Goal: Obtain resource: Download file/media

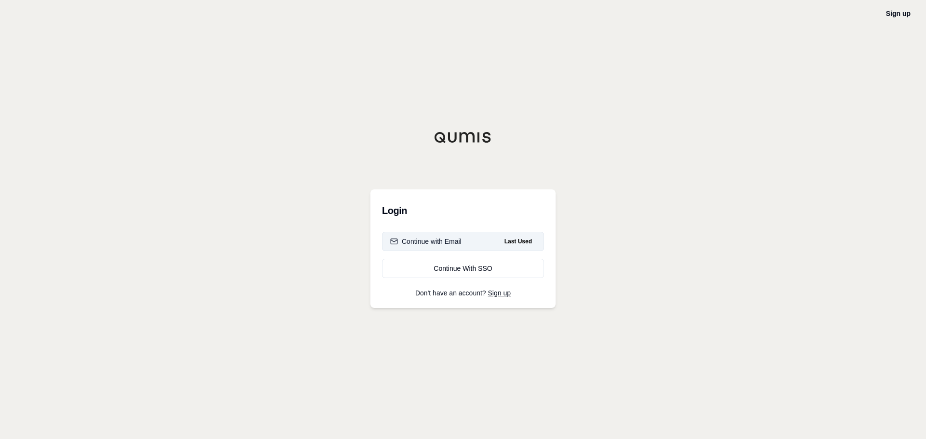
click at [434, 243] on div "Continue with Email" at bounding box center [425, 242] width 71 height 10
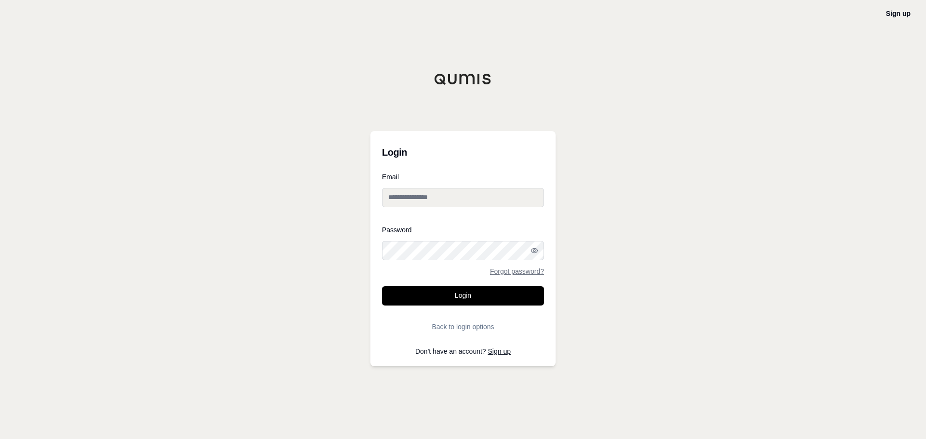
type input "**********"
click at [461, 296] on button "Login" at bounding box center [463, 295] width 162 height 19
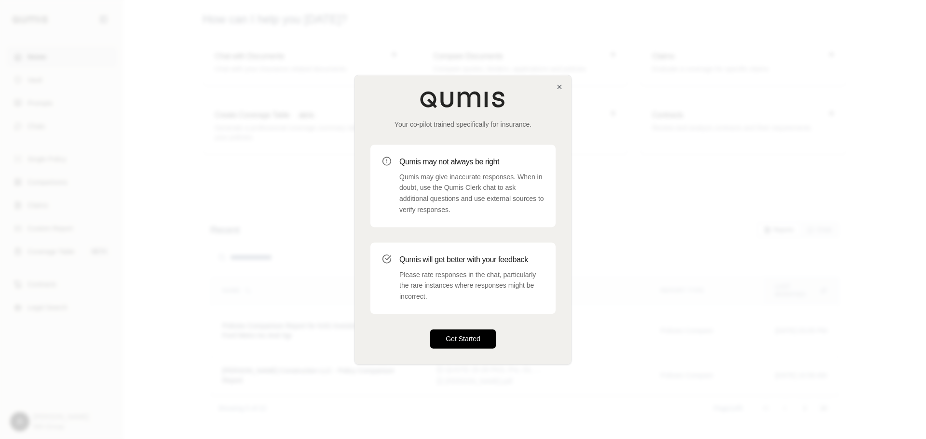
click at [476, 339] on button "Get Started" at bounding box center [463, 338] width 66 height 19
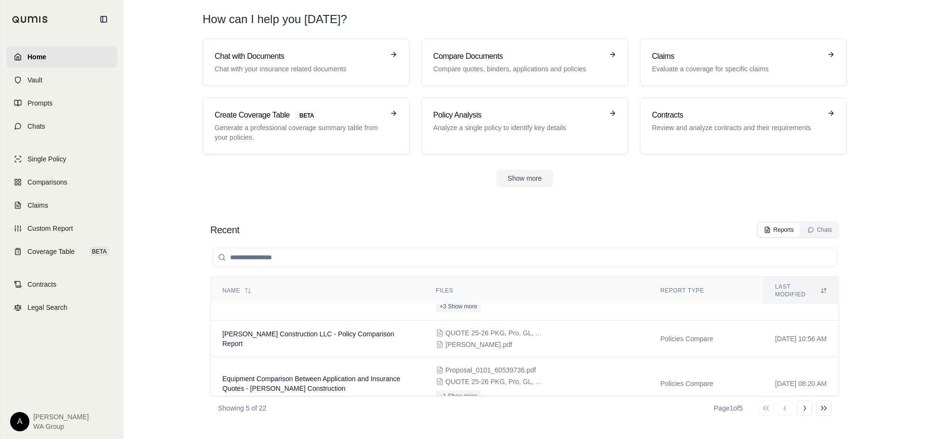
scroll to position [34, 0]
click at [499, 332] on span "QUOTE 25-26 PKG, Pro, GL, Auto, IM, [GEOGRAPHIC_DATA] $202,837.96.pdf" at bounding box center [494, 336] width 96 height 10
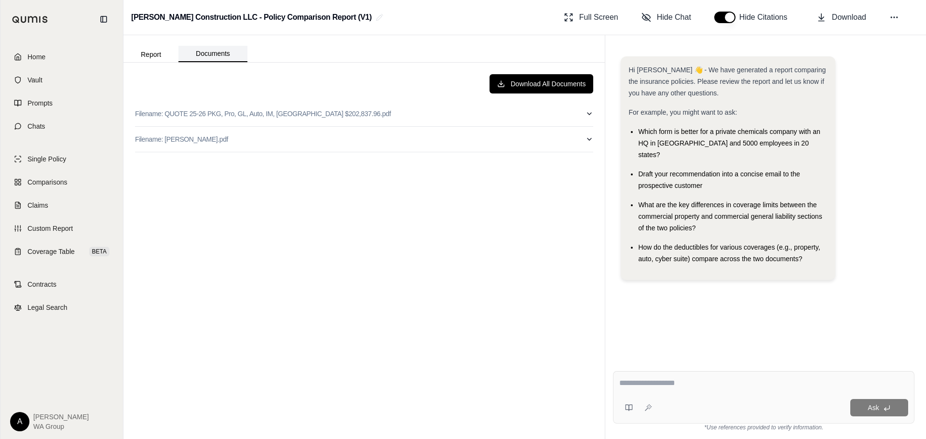
click at [208, 55] on button "Documents" at bounding box center [212, 54] width 69 height 16
click at [560, 86] on button "Download All Documents" at bounding box center [542, 83] width 104 height 19
click at [153, 52] on button "Report" at bounding box center [150, 54] width 55 height 15
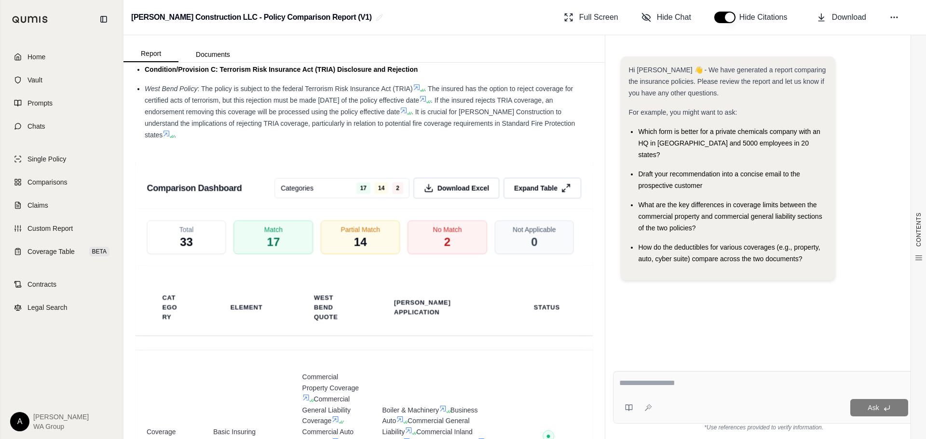
scroll to position [1708, 0]
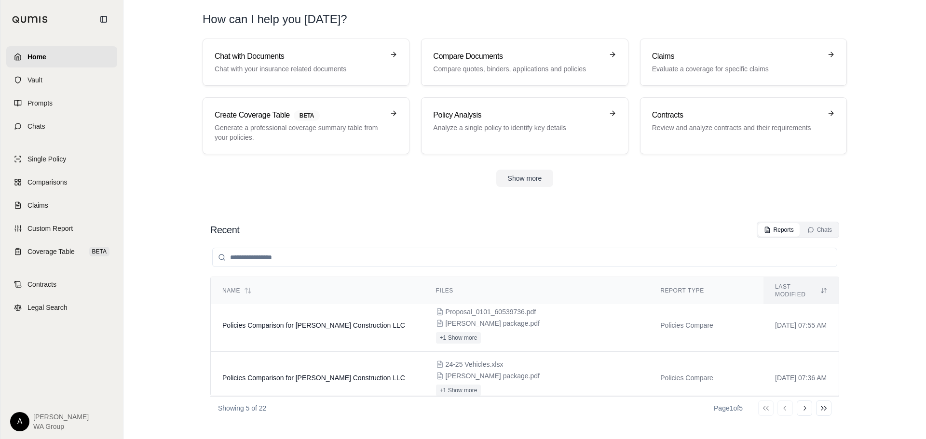
scroll to position [148, 0]
click at [362, 365] on td "Policies Comparison for [PERSON_NAME] Construction LLC" at bounding box center [318, 378] width 214 height 53
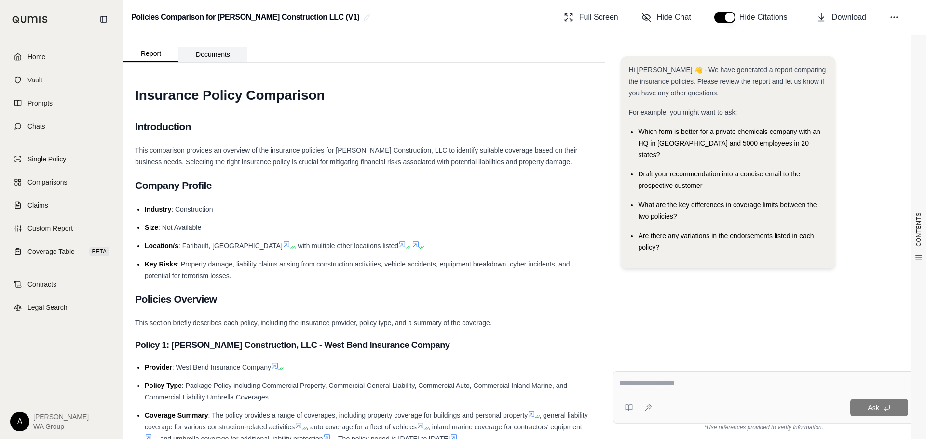
click at [223, 51] on button "Documents" at bounding box center [212, 54] width 69 height 15
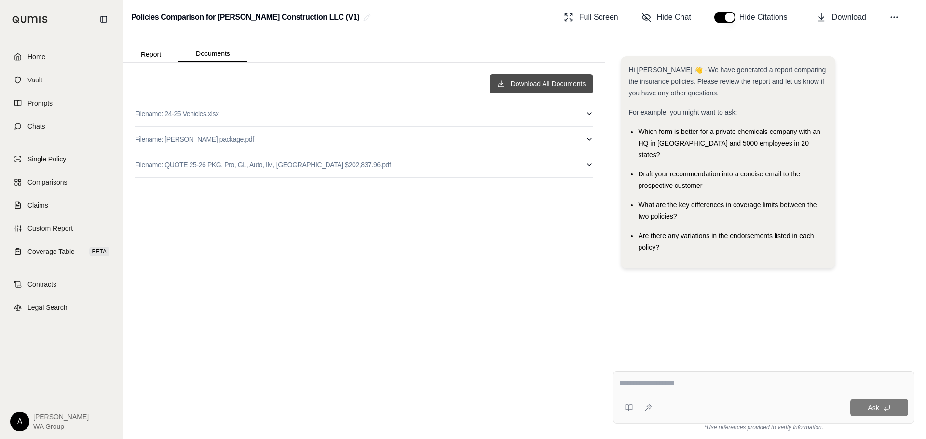
click at [517, 78] on button "Download All Documents" at bounding box center [542, 83] width 104 height 19
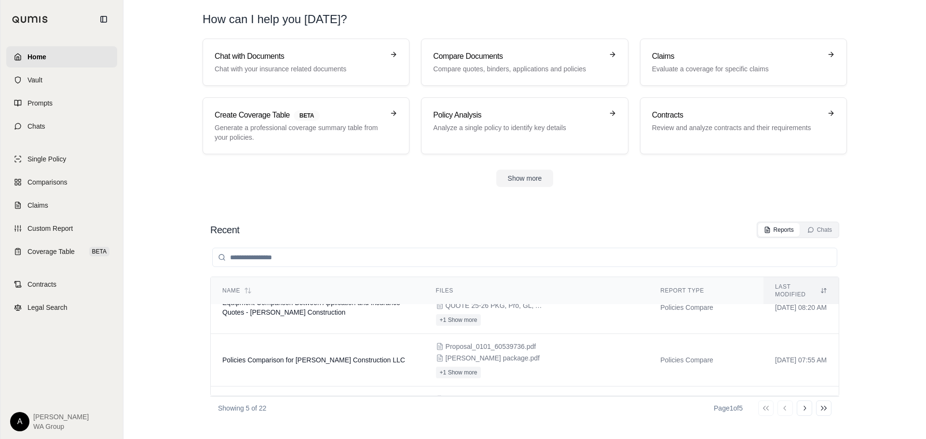
scroll to position [148, 0]
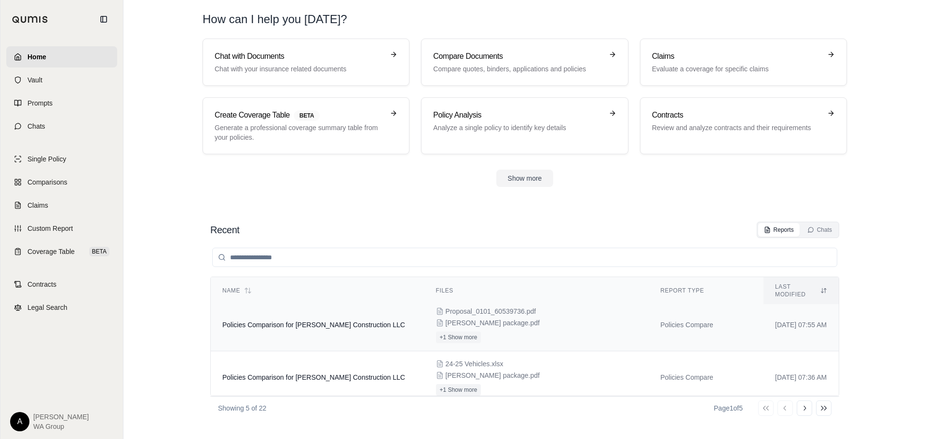
click at [372, 326] on td "Policies Comparison for [PERSON_NAME] Construction LLC" at bounding box center [318, 325] width 214 height 53
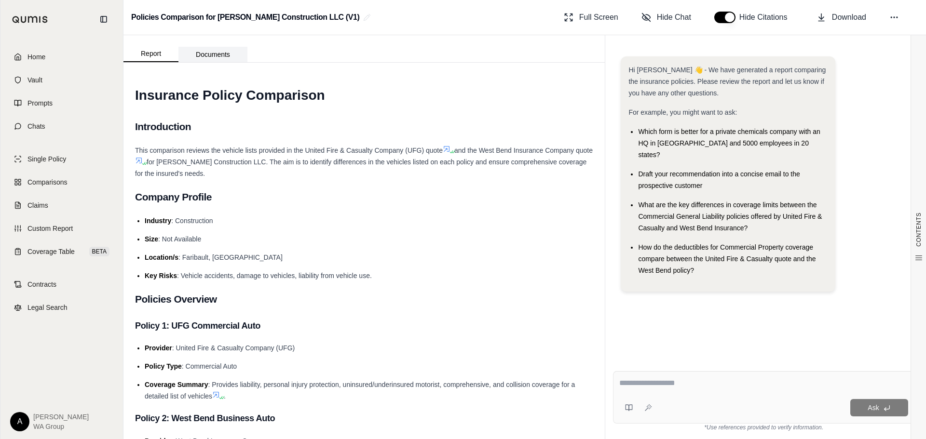
click at [217, 52] on button "Documents" at bounding box center [212, 54] width 69 height 15
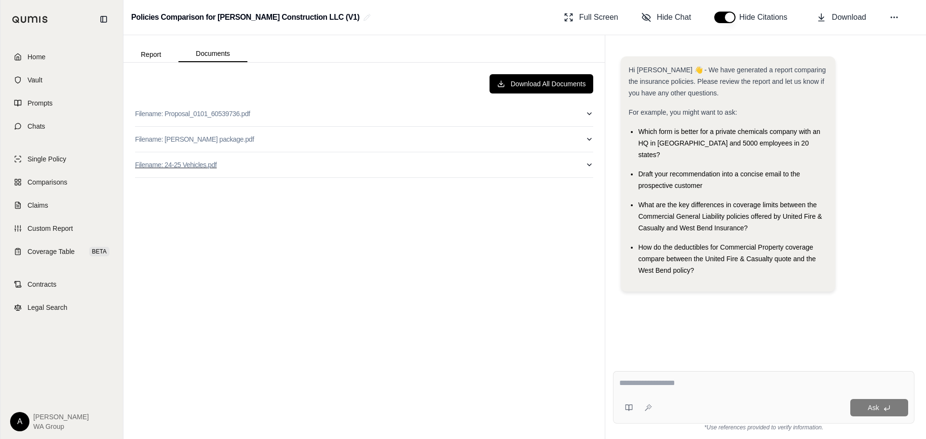
click at [225, 159] on button "Filename: 24-25 Vehicles.pdf" at bounding box center [364, 164] width 458 height 25
click at [543, 83] on button "Download All Documents" at bounding box center [542, 83] width 104 height 19
click at [154, 53] on button "Report" at bounding box center [150, 54] width 55 height 15
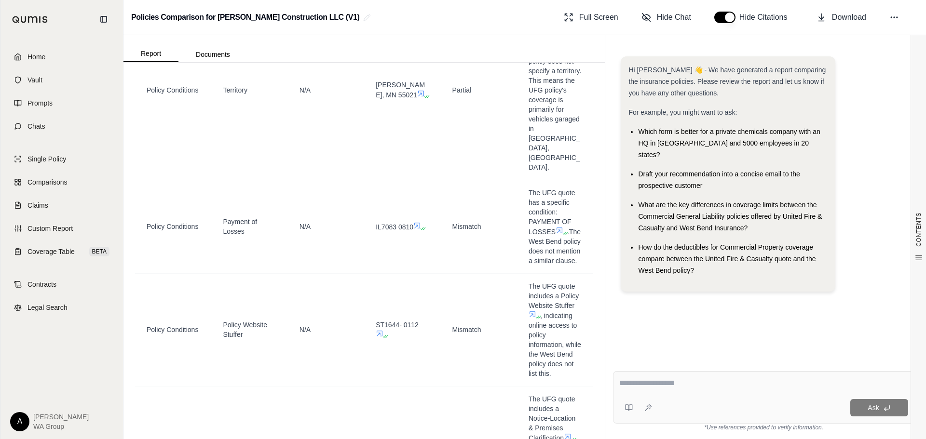
scroll to position [6270, 0]
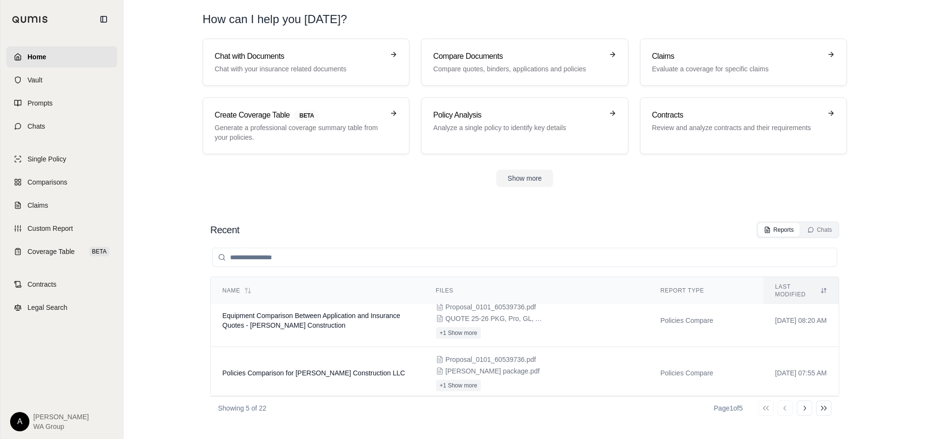
scroll to position [52, 0]
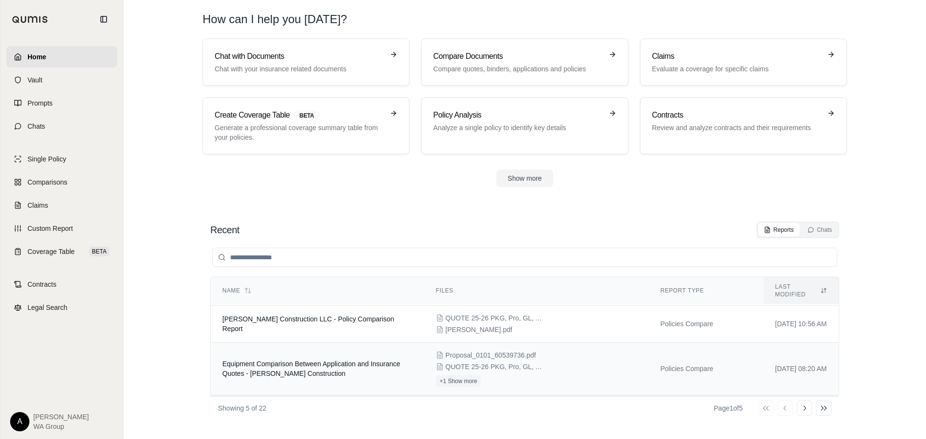
click at [299, 363] on span "Equipment Comparison Between Application and Insurance Quotes - [PERSON_NAME] C…" at bounding box center [311, 368] width 178 height 17
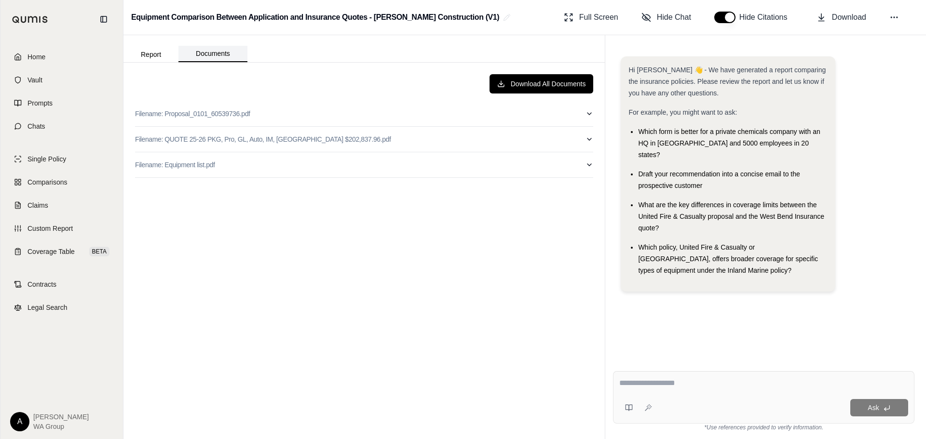
click at [207, 55] on button "Documents" at bounding box center [212, 54] width 69 height 16
click at [561, 85] on button "Download All Documents" at bounding box center [542, 83] width 104 height 19
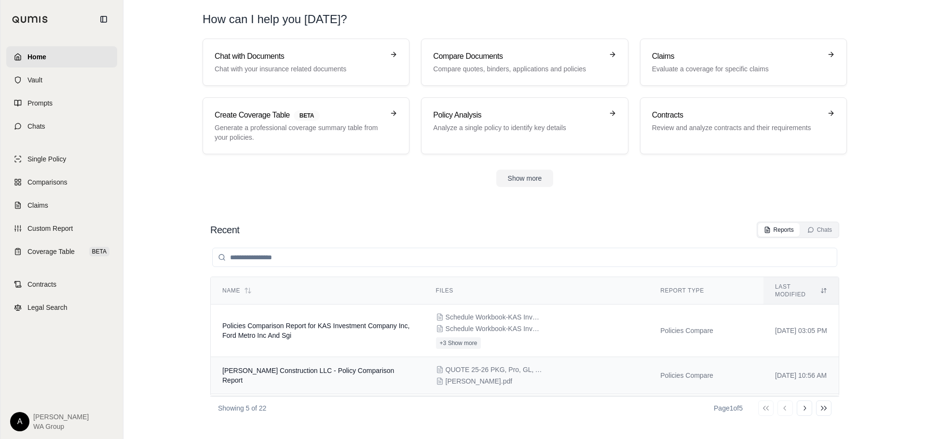
click at [322, 369] on span "[PERSON_NAME] Construction LLC - Policy Comparison Report" at bounding box center [308, 375] width 172 height 17
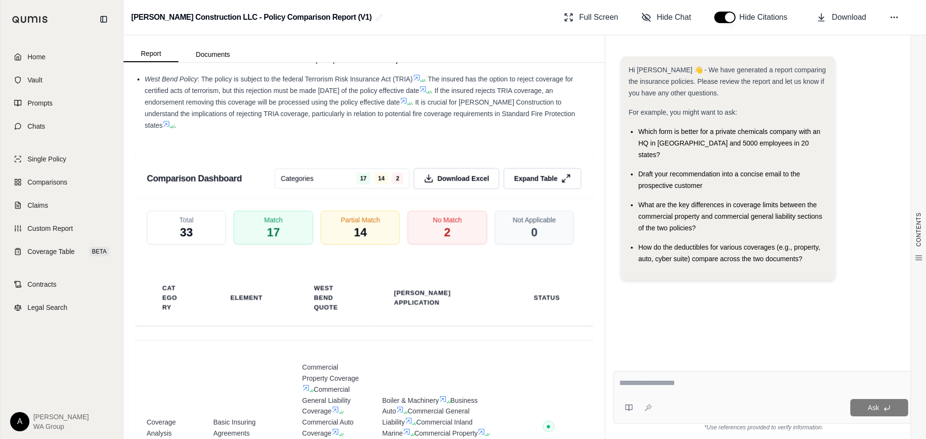
scroll to position [1736, 0]
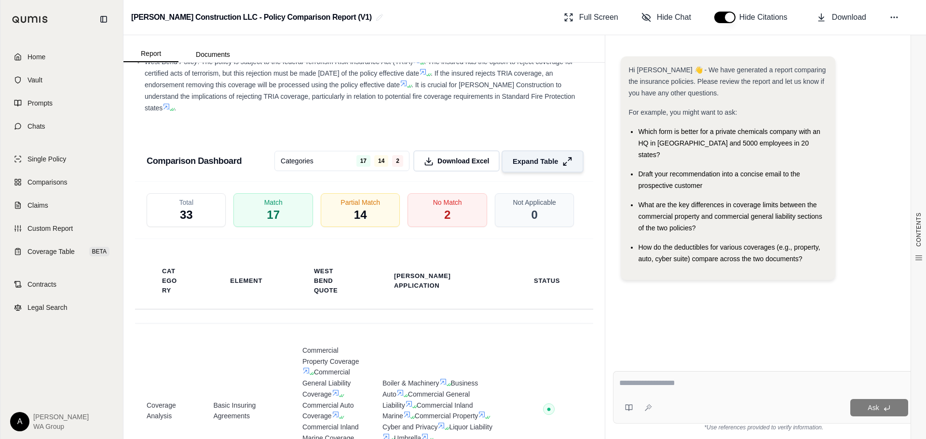
click at [527, 156] on span "Expand Table" at bounding box center [535, 161] width 45 height 10
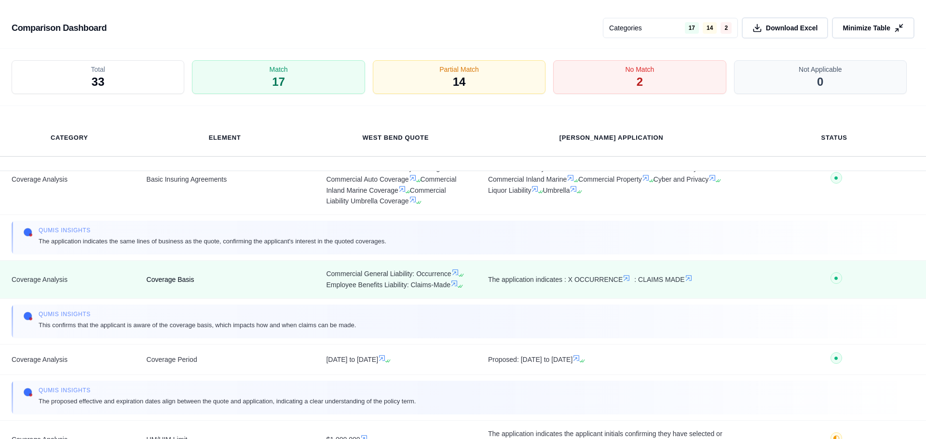
scroll to position [0, 0]
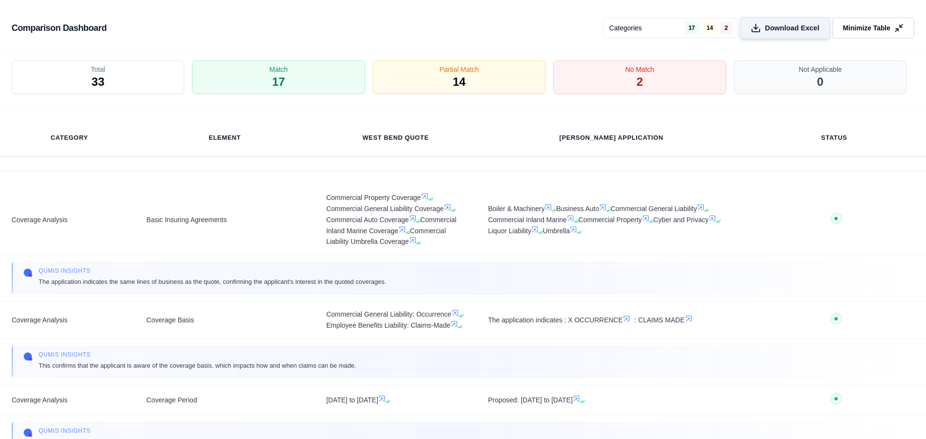
click at [775, 27] on span "Download Excel" at bounding box center [792, 28] width 55 height 10
